Goal: Information Seeking & Learning: Learn about a topic

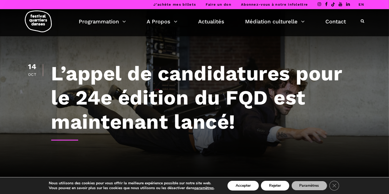
click at [363, 2] on li "EN" at bounding box center [361, 4] width 6 height 9
click at [362, 4] on link "EN" at bounding box center [361, 4] width 6 height 4
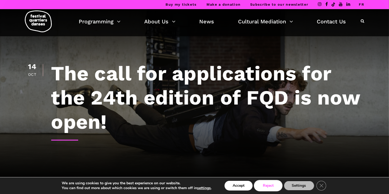
click at [260, 185] on button "Reject" at bounding box center [268, 186] width 27 height 10
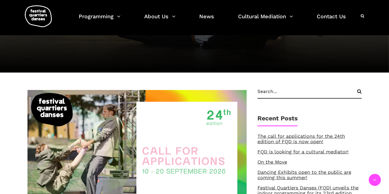
scroll to position [108, 0]
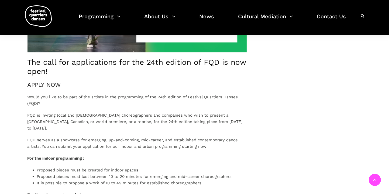
scroll to position [269, 0]
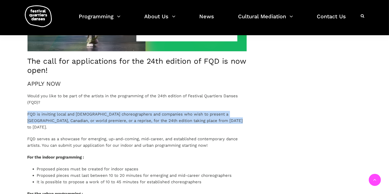
drag, startPoint x: 221, startPoint y: 119, endPoint x: 25, endPoint y: 117, distance: 196.1
copy p "FQD is inviting local and Canadian choreographers and companies who wish to pre…"
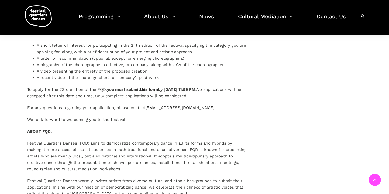
scroll to position [673, 0]
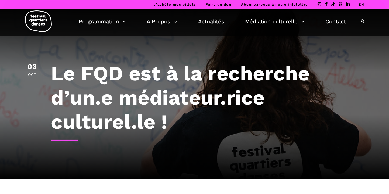
drag, startPoint x: 361, startPoint y: 4, endPoint x: 354, endPoint y: 1, distance: 7.4
click at [361, 4] on link "EN" at bounding box center [361, 4] width 6 height 4
